Goal: Check status: Check status

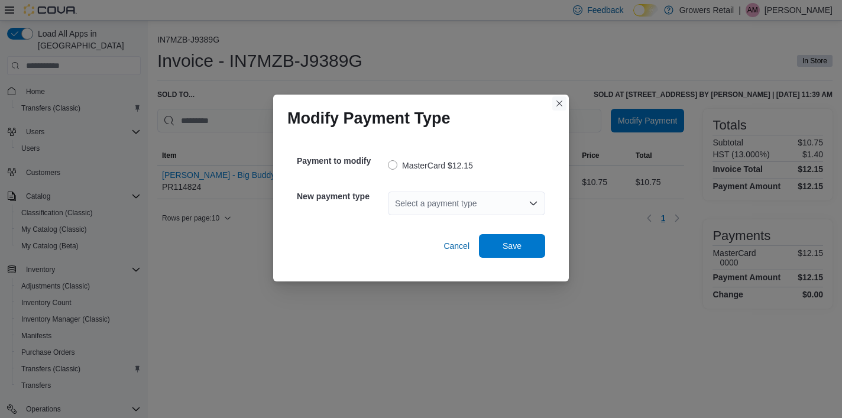
click at [561, 104] on button "Closes this modal window" at bounding box center [560, 103] width 14 height 14
